Goal: Task Accomplishment & Management: Manage account settings

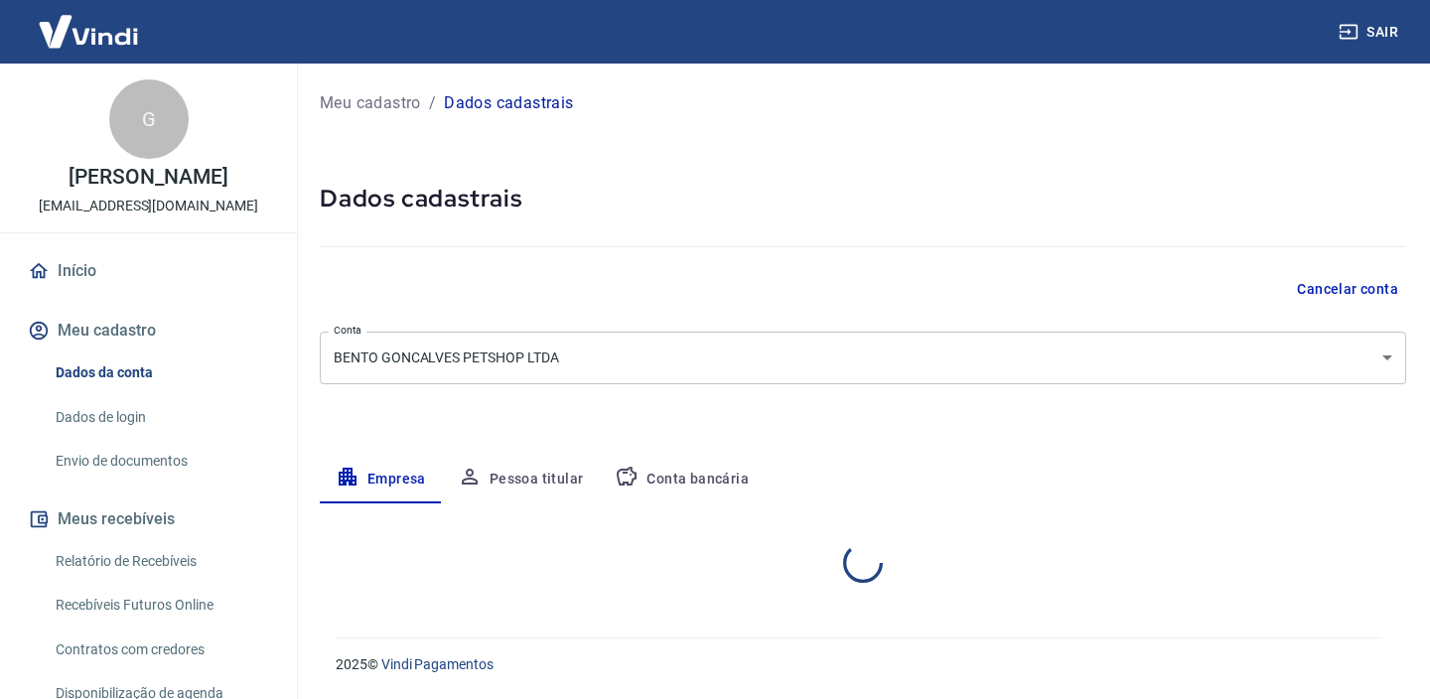
select select "RS"
select select "business"
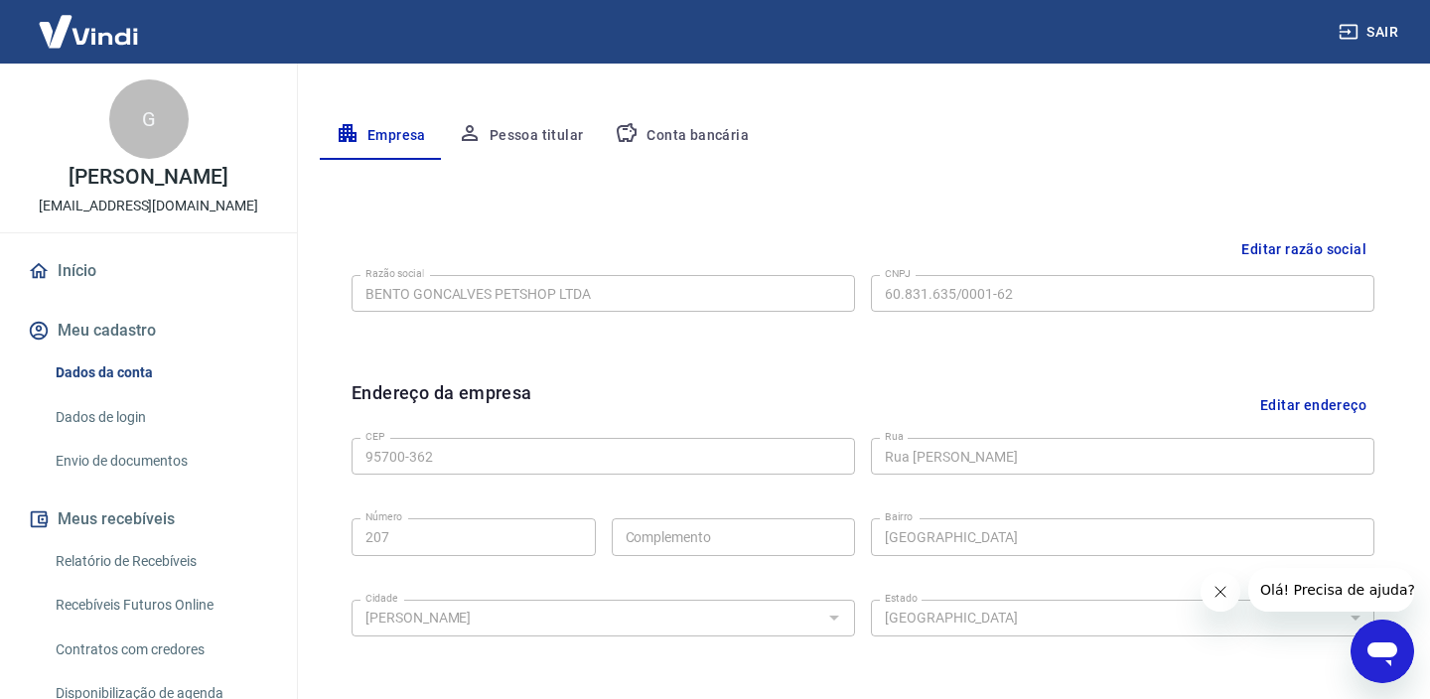
scroll to position [111, 0]
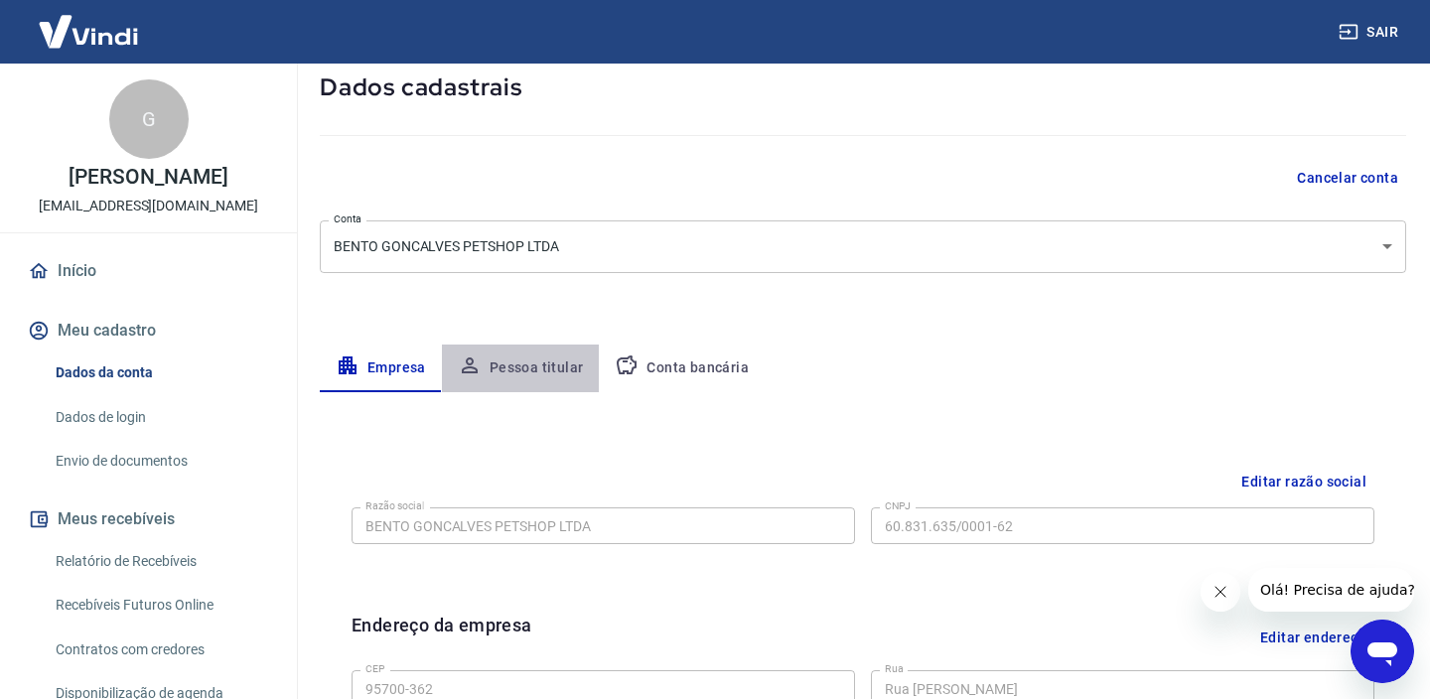
click at [531, 360] on button "Pessoa titular" at bounding box center [521, 368] width 158 height 48
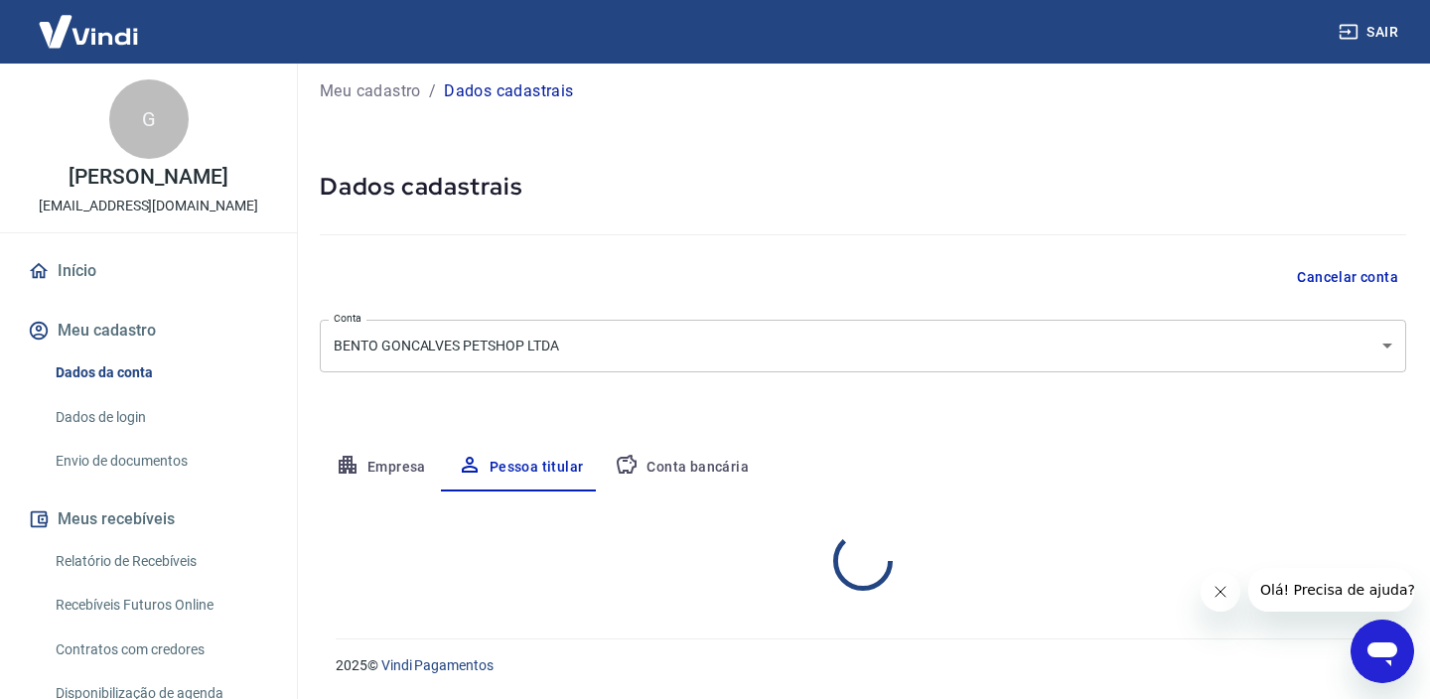
scroll to position [95, 0]
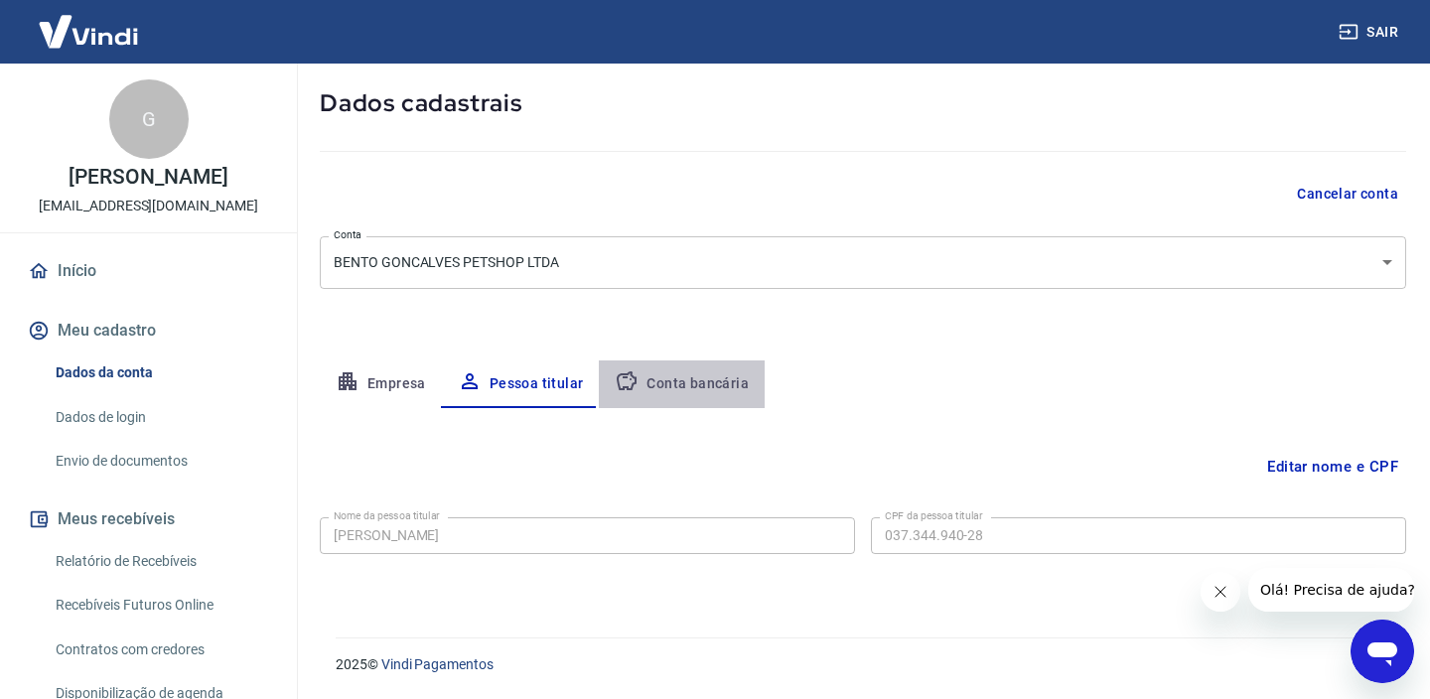
click at [690, 390] on button "Conta bancária" at bounding box center [682, 384] width 166 height 48
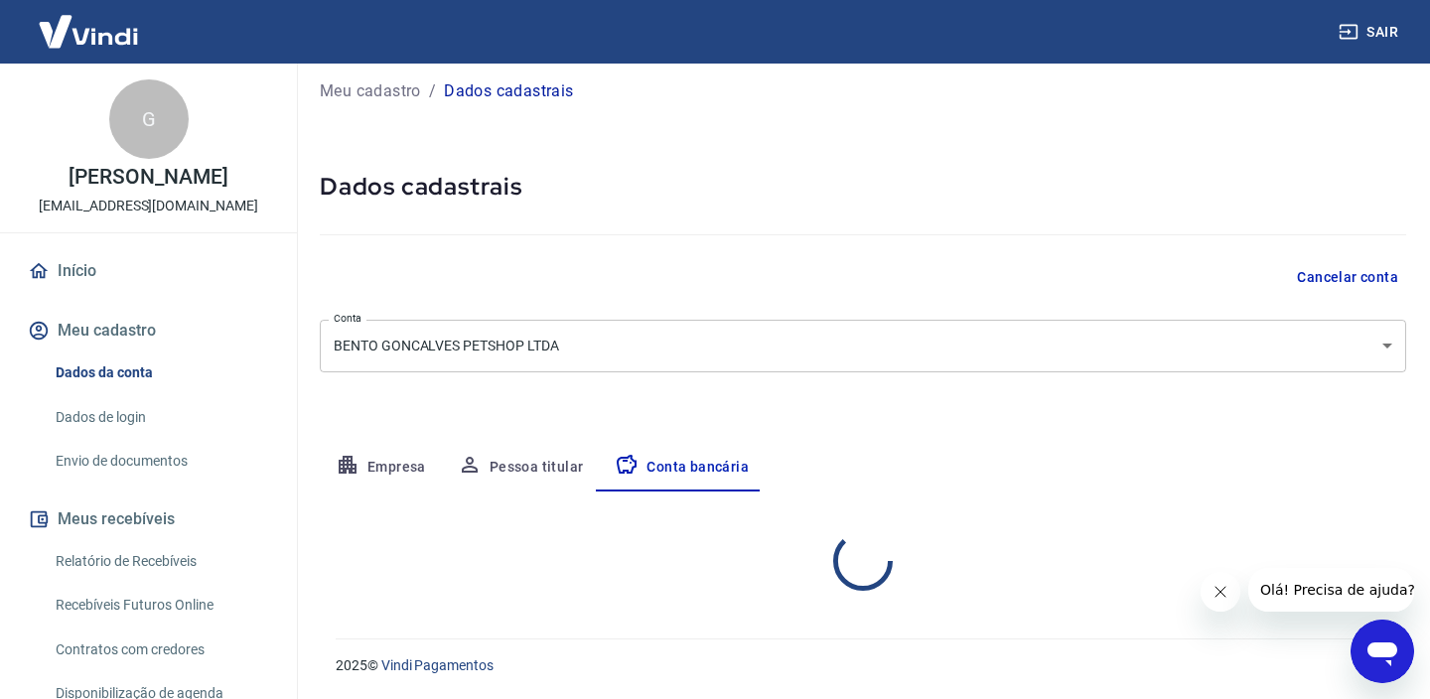
select select "1"
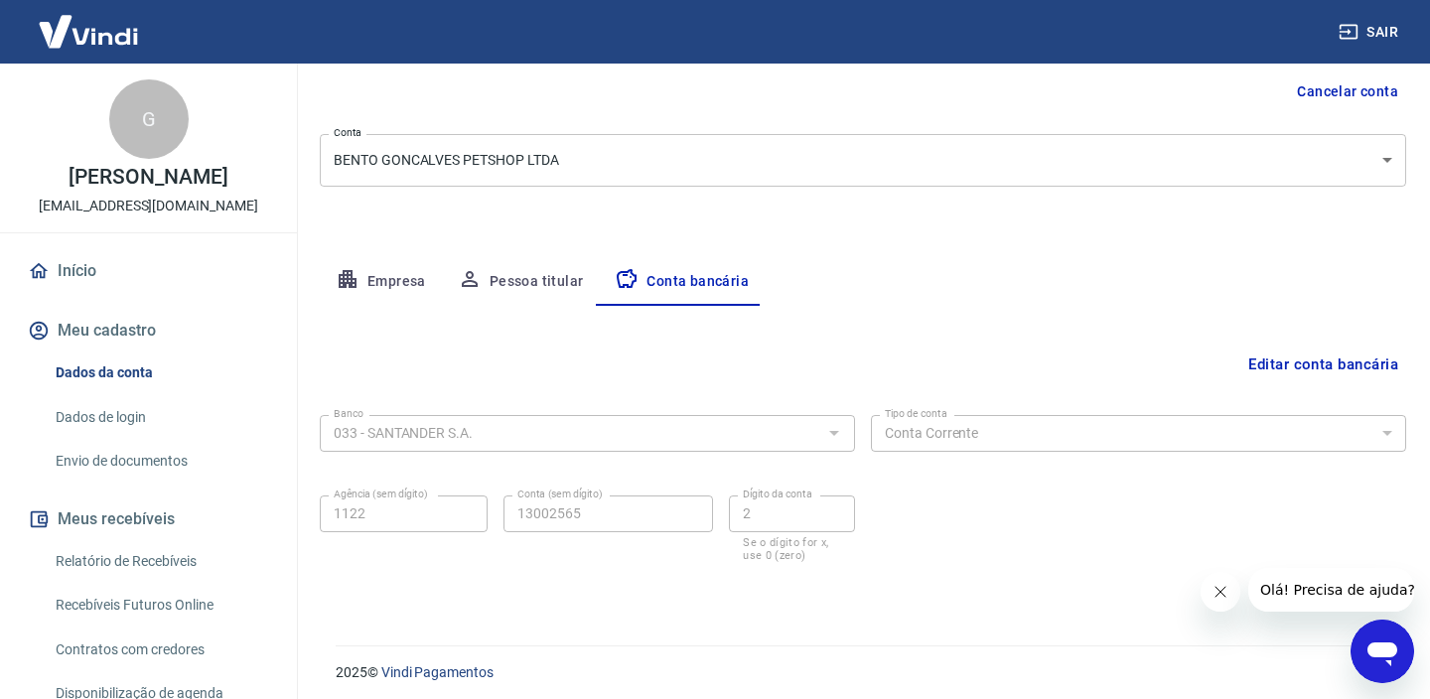
scroll to position [0, 0]
